Goal: Information Seeking & Learning: Learn about a topic

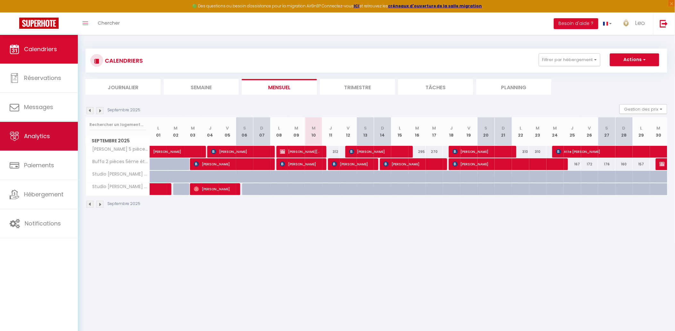
click at [18, 133] on icon at bounding box center [15, 137] width 10 height 10
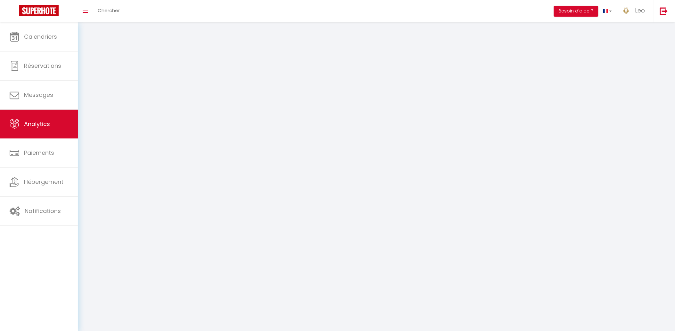
select select "2025"
select select "9"
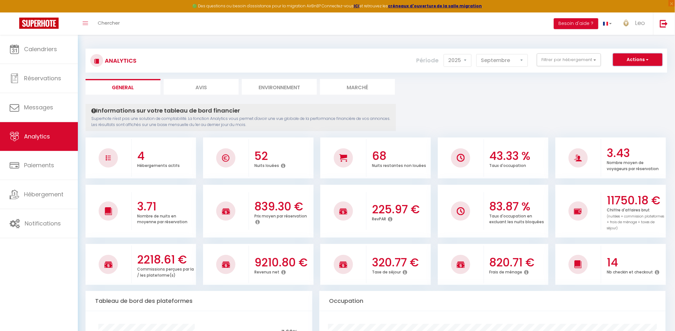
click at [639, 59] on button "Actions" at bounding box center [637, 59] width 49 height 13
click at [630, 58] on button "Actions" at bounding box center [637, 59] width 49 height 13
click at [583, 62] on button "Filtrer par hébergement" at bounding box center [569, 59] width 64 height 13
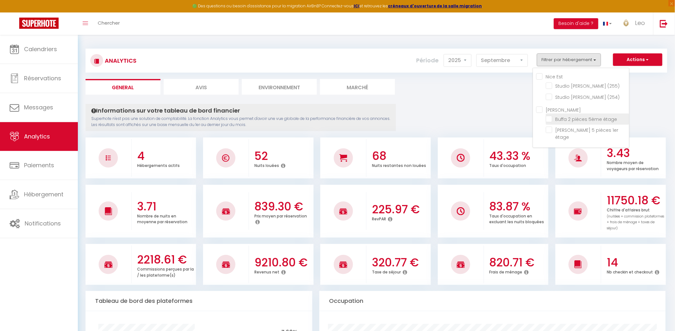
click at [554, 119] on étage "checkbox" at bounding box center [587, 119] width 83 height 6
checkbox étage "true"
checkbox \(255\) "false"
checkbox \(254\) "false"
checkbox étage "false"
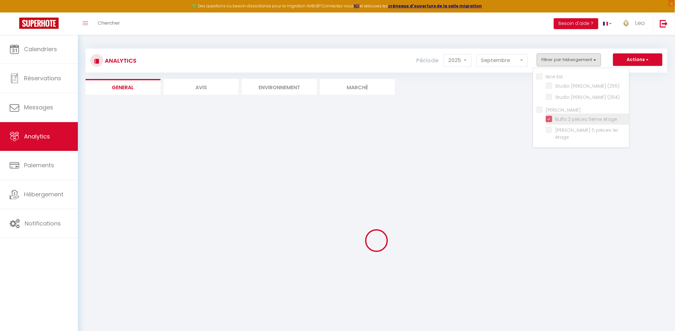
checkbox \(255\) "false"
checkbox \(254\) "false"
checkbox étage "false"
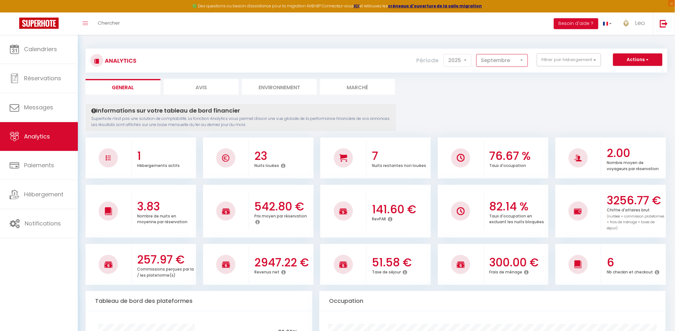
click at [494, 60] on select "[PERSON_NAME] Mars [PERSON_NAME] Juin Juillet Août Septembre Octobre Novembre D…" at bounding box center [502, 60] width 52 height 13
click at [545, 56] on button "Filtrer par hébergement" at bounding box center [569, 59] width 64 height 13
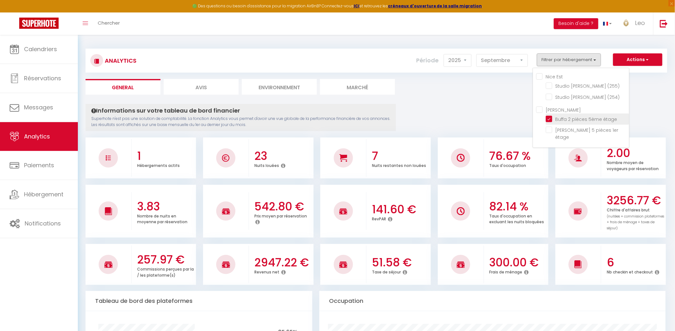
click at [551, 121] on étage "checkbox" at bounding box center [587, 119] width 83 height 6
checkbox étage "false"
checkbox \(255\) "false"
checkbox \(254\) "false"
checkbox étage "false"
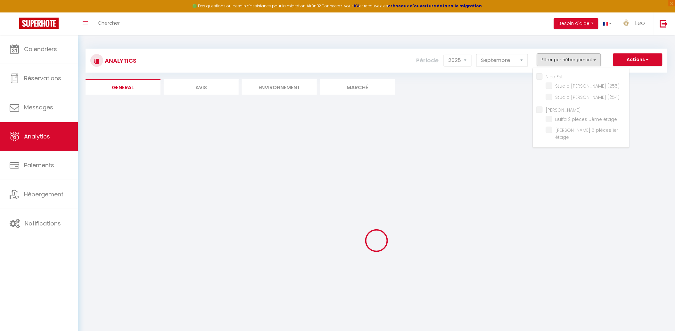
checkbox \(255\) "false"
checkbox \(254\) "false"
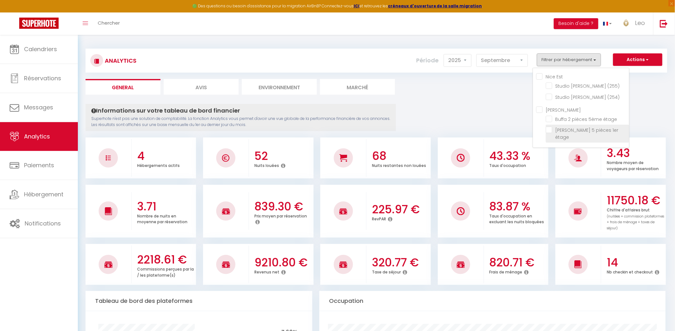
click at [551, 127] on étage "checkbox" at bounding box center [587, 130] width 83 height 6
checkbox étage "true"
checkbox \(255\) "false"
checkbox \(254\) "false"
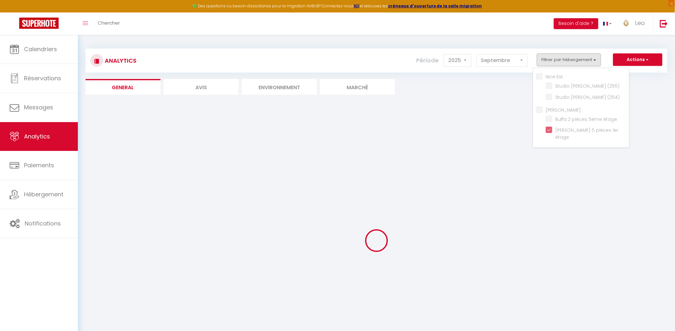
checkbox \(255\) "false"
checkbox \(254\) "false"
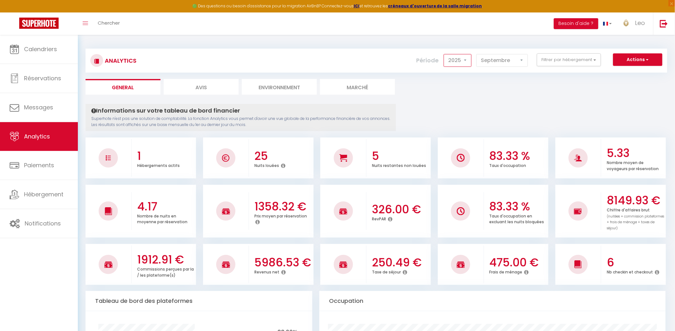
click at [449, 60] on select "2014 2015 2016 2017 2018 2019 2020 2021 2022 2023 2024 2025 2026 2027" at bounding box center [457, 60] width 28 height 13
click at [445, 54] on select "2014 2015 2016 2017 2018 2019 2020 2021 2022 2023 2024 2025 2026 2027" at bounding box center [457, 60] width 28 height 13
click at [450, 59] on select "2014 2015 2016 2017 2018 2019 2020 2021 2022 2023 2024 2025 2026 2027" at bounding box center [457, 60] width 28 height 13
select select "2025"
click at [445, 54] on select "2014 2015 2016 2017 2018 2019 2020 2021 2022 2023 2024 2025 2026 2027" at bounding box center [457, 60] width 28 height 13
